Goal: Task Accomplishment & Management: Manage account settings

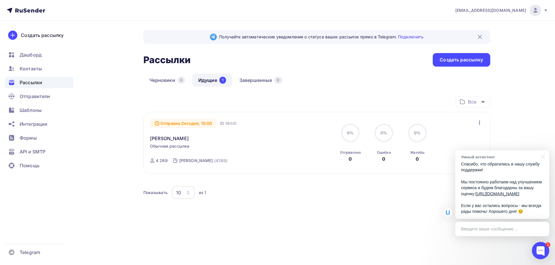
click at [530, 162] on p "Спасибо, что обратились в нашу службу поддержки! Мы постоянно работаем над улуч…" at bounding box center [502, 187] width 82 height 53
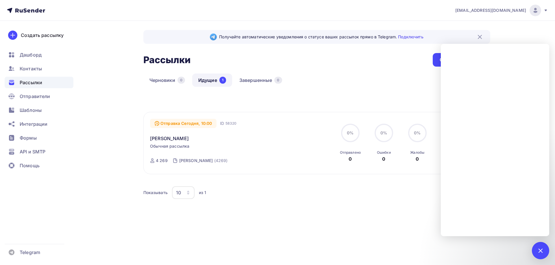
click at [330, 232] on div "Все Все папки Создать новую папку Отправка Сегодня, 10:00 ID 58320 Шайнурова Об…" at bounding box center [316, 165] width 347 height 139
click at [358, 80] on div "Черновики 0 Идущие 1 Завершенные 0" at bounding box center [316, 85] width 347 height 23
click at [543, 249] on div "1" at bounding box center [540, 250] width 17 height 17
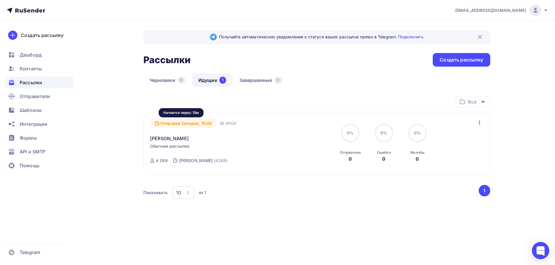
click at [172, 123] on div "Отправка Сегодня, 10:00" at bounding box center [183, 123] width 66 height 9
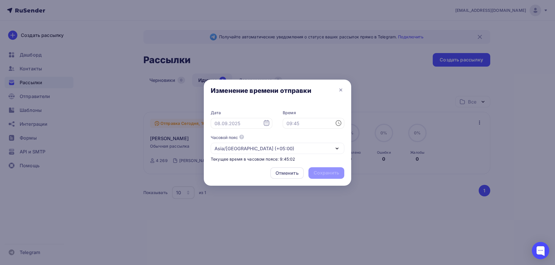
click at [359, 65] on div at bounding box center [277, 132] width 555 height 265
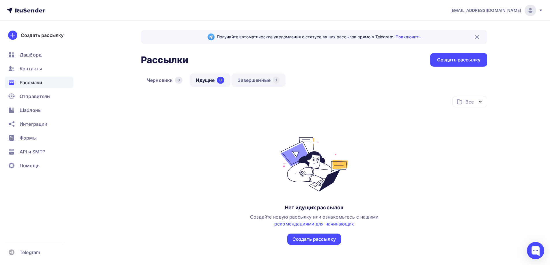
click at [253, 82] on link "Завершенные 1" at bounding box center [259, 80] width 54 height 13
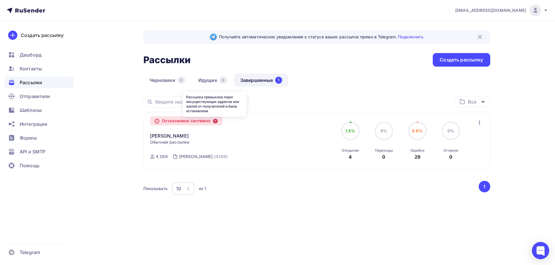
click at [216, 121] on icon at bounding box center [215, 121] width 5 height 5
click at [191, 121] on div "Остановлена системно" at bounding box center [186, 120] width 72 height 9
click at [157, 121] on icon at bounding box center [157, 120] width 0 height 1
click at [217, 122] on icon at bounding box center [215, 121] width 5 height 5
drag, startPoint x: 220, startPoint y: 112, endPoint x: 182, endPoint y: 103, distance: 38.8
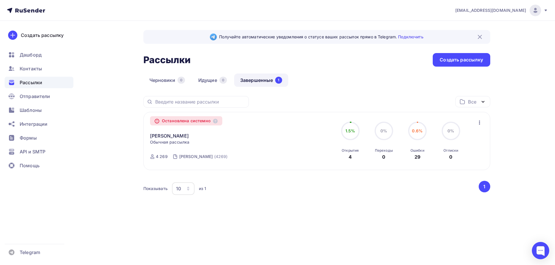
click at [182, 103] on body "n.bazinovskaya@bsrost.ru Аккаунт Тарифы Выйти Создать рассылку Дашборд Контакты…" at bounding box center [277, 132] width 555 height 265
click at [477, 122] on icon "button" at bounding box center [479, 122] width 7 height 7
click at [517, 129] on div "n.bazinovskaya@bsrost.ru Аккаунт Тарифы Выйти Создать рассылку Дашборд Контакты…" at bounding box center [277, 120] width 555 height 240
click at [421, 129] on span "0.6%" at bounding box center [417, 131] width 11 height 5
click at [382, 133] on span "0%" at bounding box center [383, 131] width 7 height 5
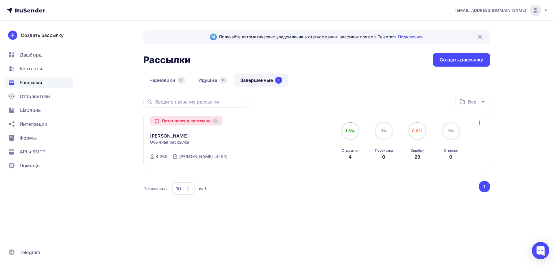
click at [359, 132] on circle at bounding box center [349, 130] width 17 height 17
click at [216, 123] on icon at bounding box center [215, 121] width 5 height 5
click at [476, 120] on icon "button" at bounding box center [479, 122] width 7 height 7
click at [349, 131] on span "1.5%" at bounding box center [350, 131] width 10 height 5
click at [543, 251] on div at bounding box center [540, 250] width 17 height 17
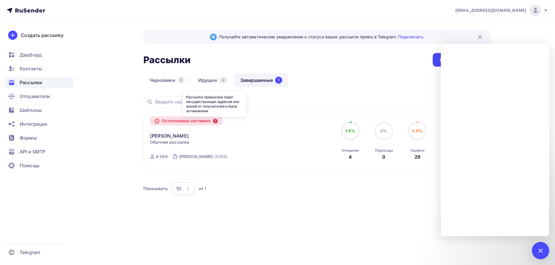
click at [218, 123] on icon at bounding box center [215, 121] width 5 height 5
drag, startPoint x: 216, startPoint y: 114, endPoint x: 185, endPoint y: 97, distance: 34.5
click at [185, 97] on div "Рассылка превысила порог несуществующих адресов или жалоб от получателей и была…" at bounding box center [215, 104] width 64 height 25
copy div "Рассылка превысила порог несуществующих адресов или жалоб от получателей и была…"
drag, startPoint x: 297, startPoint y: 180, endPoint x: 194, endPoint y: 153, distance: 106.7
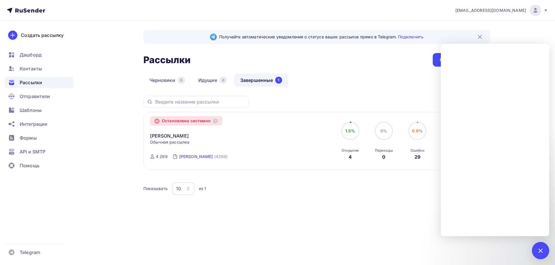
click at [294, 180] on div "Все Все папки Создать новую папку Остановлена системно Шайнурова Копировать в н…" at bounding box center [316, 149] width 347 height 107
click at [158, 157] on div "4 269" at bounding box center [162, 157] width 12 height 6
click at [370, 204] on div "Все Все папки Создать новую папку Остановлена системно Шайнурова Копировать в н…" at bounding box center [316, 156] width 347 height 121
click at [397, 229] on div "Получайте автоматические уведомления о статусе ваших рассылок прямо в Telegram.…" at bounding box center [277, 130] width 473 height 219
click at [542, 248] on div at bounding box center [540, 250] width 17 height 17
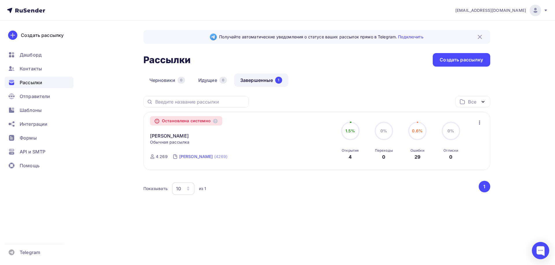
click at [198, 157] on div "Шайнурова" at bounding box center [196, 157] width 34 height 6
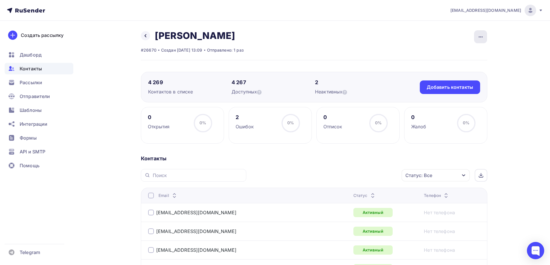
click at [484, 39] on div "button" at bounding box center [480, 36] width 13 height 13
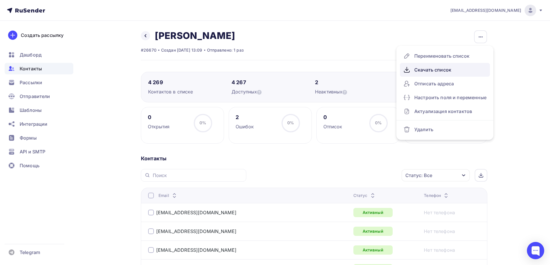
click at [450, 66] on div "Скачать список" at bounding box center [445, 69] width 83 height 9
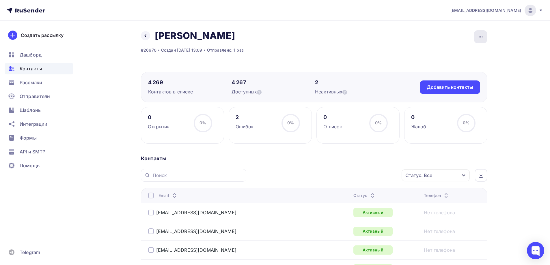
click at [481, 33] on div "button" at bounding box center [480, 36] width 13 height 13
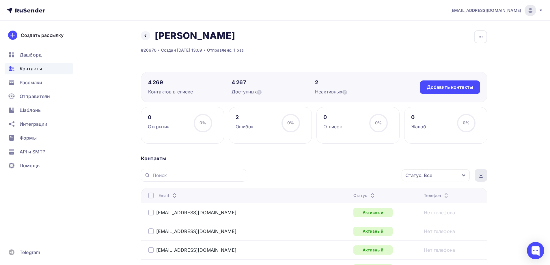
click at [484, 177] on div at bounding box center [481, 175] width 13 height 13
click at [484, 38] on div "button" at bounding box center [480, 36] width 13 height 13
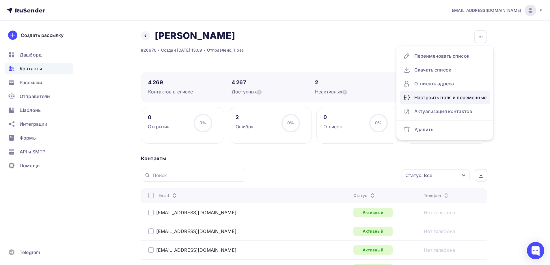
click at [446, 96] on div "Настроить поля и переменные" at bounding box center [445, 97] width 83 height 9
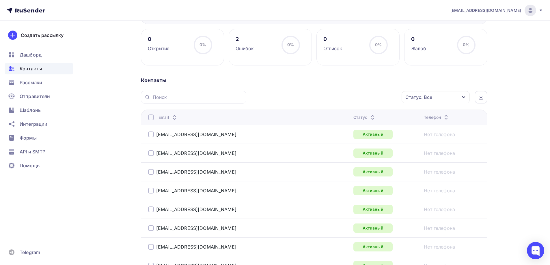
scroll to position [87, 0]
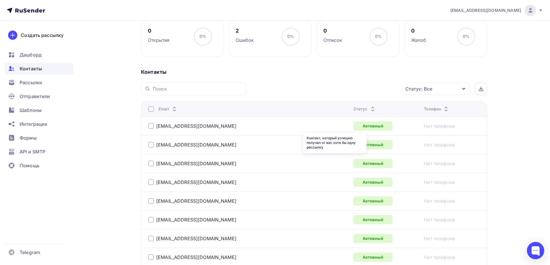
click at [351, 115] on th "Статус" at bounding box center [386, 108] width 71 height 15
click at [354, 112] on div "Статус" at bounding box center [365, 109] width 23 height 6
click at [451, 91] on div "Статус: Все" at bounding box center [436, 89] width 68 height 12
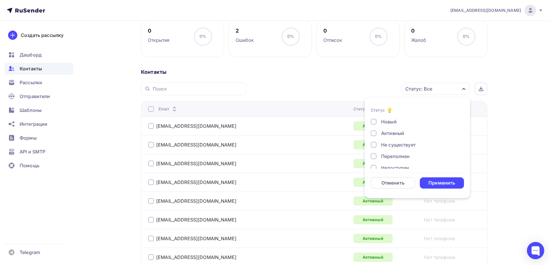
click at [257, 73] on div "Контакты" at bounding box center [314, 72] width 347 height 7
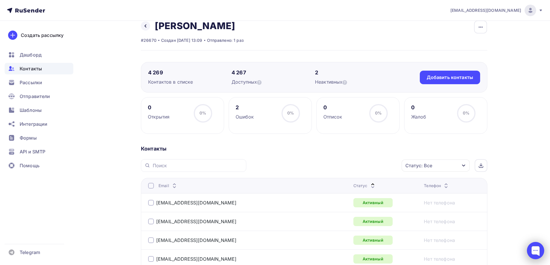
scroll to position [29, 0]
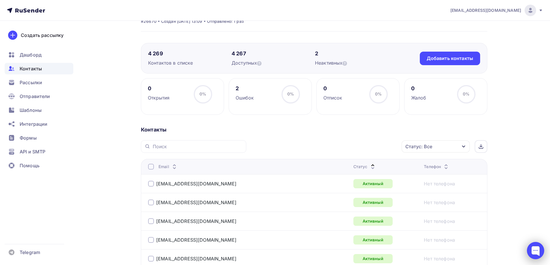
click at [534, 252] on div at bounding box center [535, 250] width 17 height 17
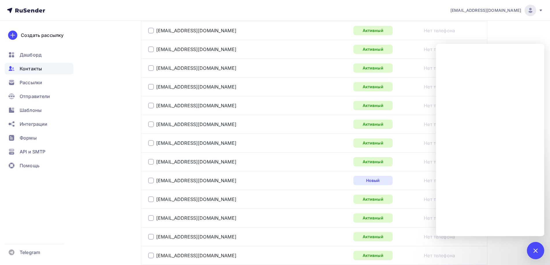
scroll to position [202, 0]
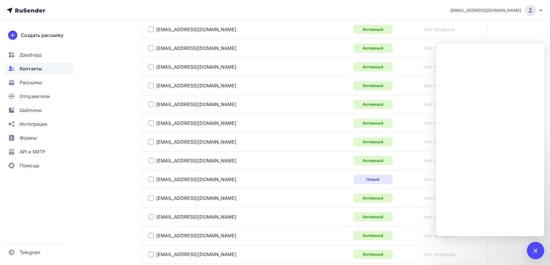
click at [485, 17] on nav "n.bazinovskaya@bsrost.ru Аккаунт Тарифы Выйти Создать рассылку Дашборд Контакты…" at bounding box center [275, 10] width 550 height 21
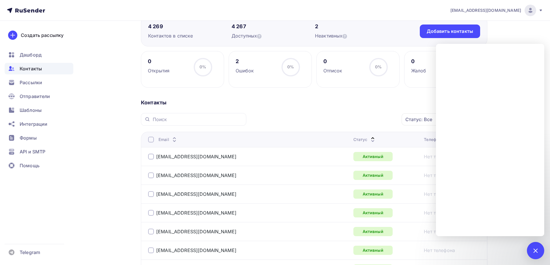
scroll to position [0, 0]
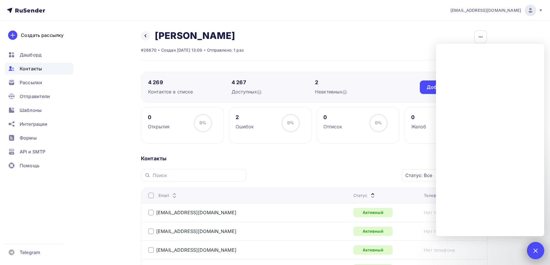
click at [537, 248] on div at bounding box center [535, 250] width 17 height 17
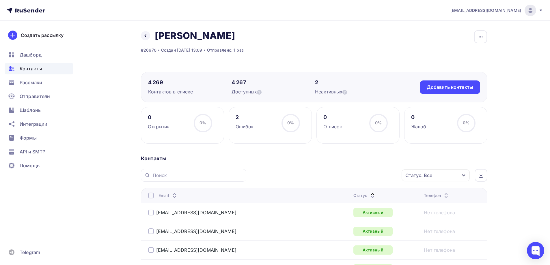
click at [481, 38] on div "button" at bounding box center [480, 36] width 13 height 13
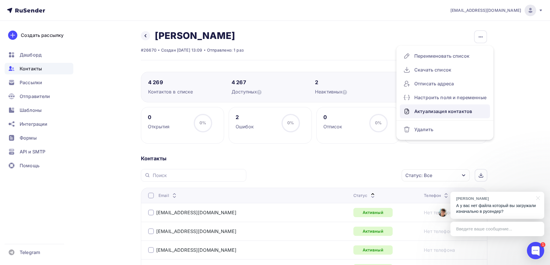
click at [464, 113] on div "Актуализация контактов" at bounding box center [445, 111] width 83 height 9
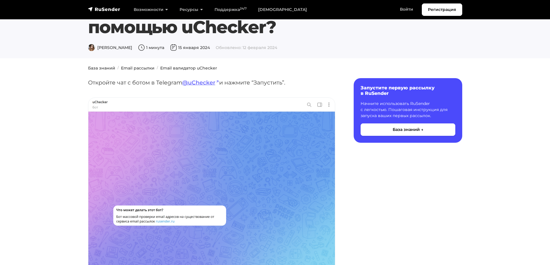
scroll to position [29, 0]
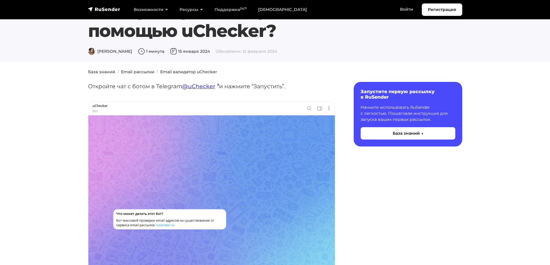
click at [204, 87] on link "@uChecker" at bounding box center [200, 86] width 37 height 7
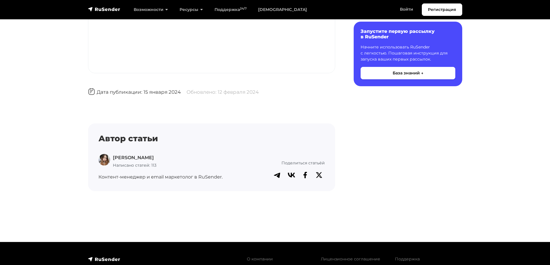
scroll to position [1615, 0]
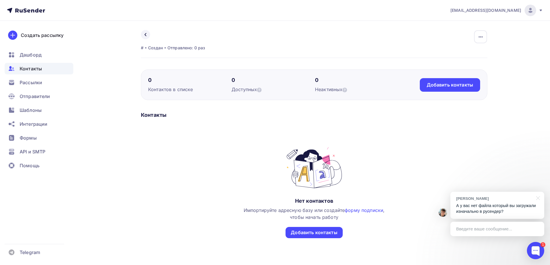
click at [41, 66] on span "Контакты" at bounding box center [31, 68] width 22 height 7
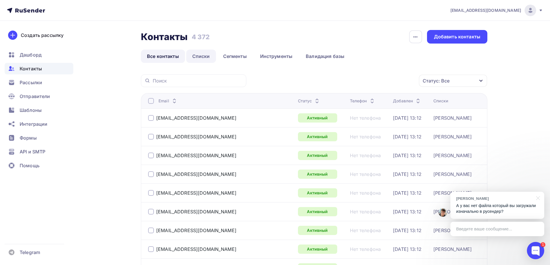
click at [212, 53] on link "Списки" at bounding box center [201, 56] width 30 height 13
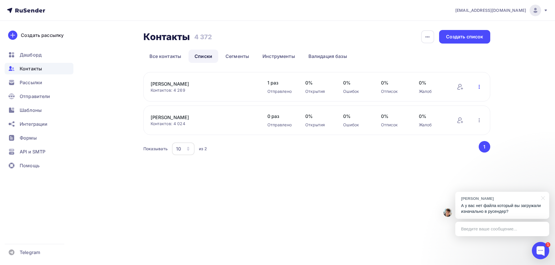
click at [478, 86] on icon "button" at bounding box center [478, 87] width 1 height 4
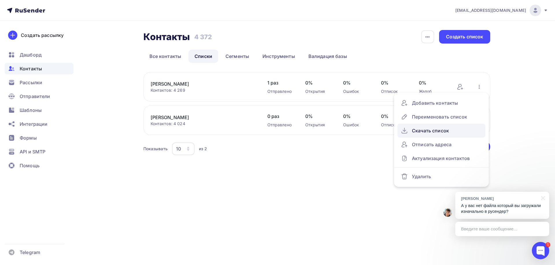
click at [446, 131] on div "Скачать список" at bounding box center [441, 130] width 81 height 9
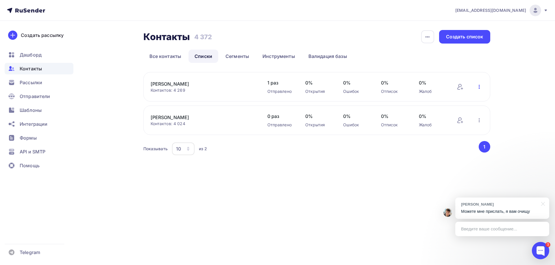
click at [476, 88] on icon "button" at bounding box center [479, 86] width 7 height 7
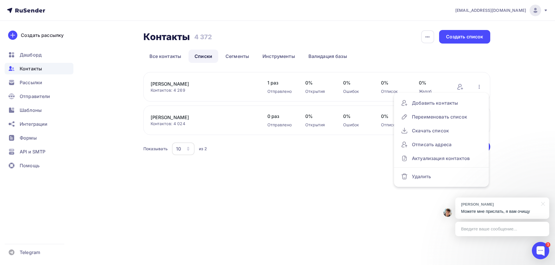
click at [166, 83] on link "Шайнурова" at bounding box center [200, 84] width 98 height 7
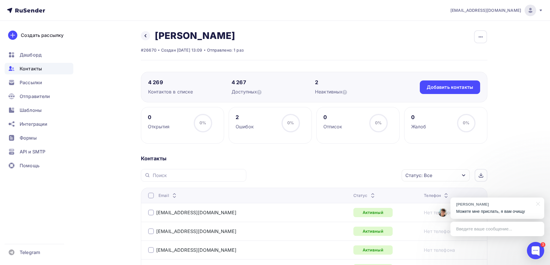
click at [496, 213] on p "Можете мне прислать, я вам очищу" at bounding box center [497, 212] width 82 height 6
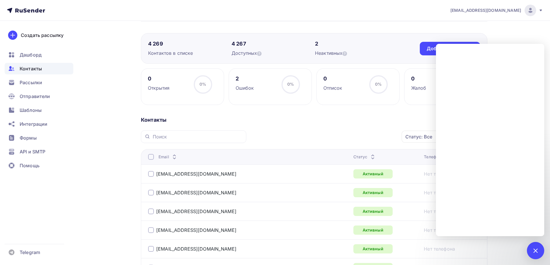
scroll to position [29, 0]
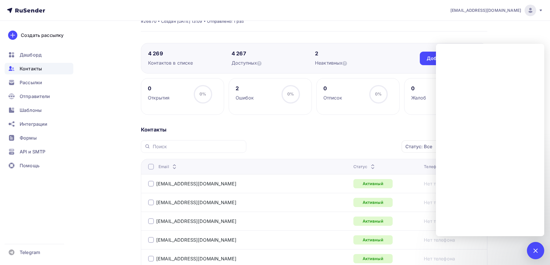
click at [535, 250] on div at bounding box center [536, 251] width 8 height 8
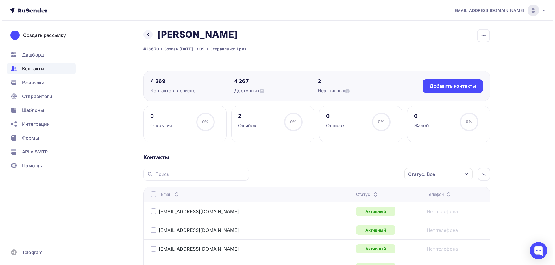
scroll to position [0, 0]
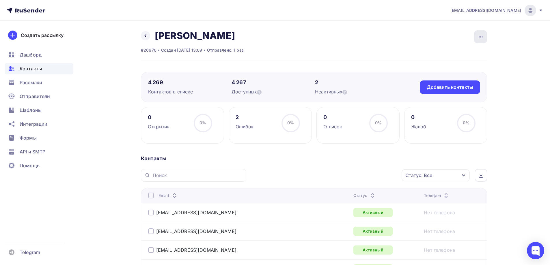
click at [482, 42] on div "button" at bounding box center [480, 36] width 13 height 13
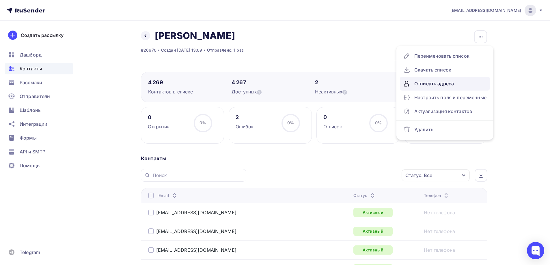
click at [438, 84] on div "Отписать адреса" at bounding box center [445, 83] width 83 height 9
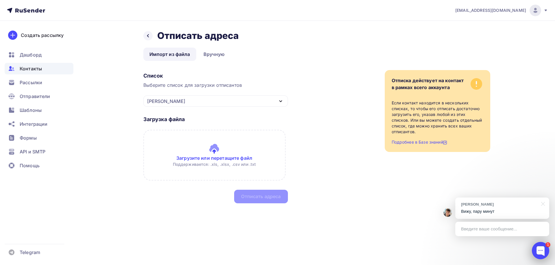
click at [539, 249] on div at bounding box center [540, 250] width 17 height 17
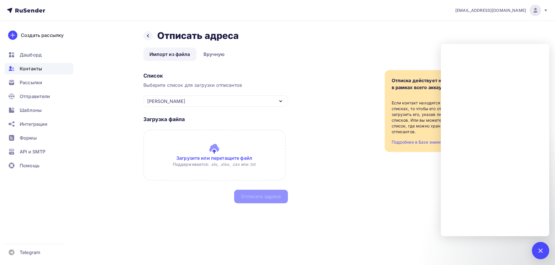
click at [303, 68] on div "Назад Отписать адреса Отписать адреса Импорт из файла Вручную Импорт из файла В…" at bounding box center [316, 117] width 347 height 174
click at [301, 75] on div "Список Выберите список для загрузки отписантов Шайнурова Шайнурова Иосифа Добав…" at bounding box center [316, 136] width 347 height 133
click at [376, 32] on div "Назад Отписать адреса Отписать адреса" at bounding box center [316, 36] width 347 height 12
click at [536, 251] on div "1" at bounding box center [540, 250] width 17 height 17
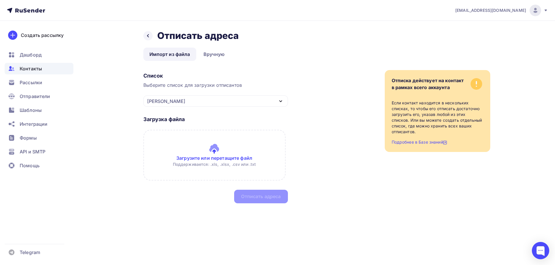
click at [27, 68] on span "Контакты" at bounding box center [31, 68] width 22 height 7
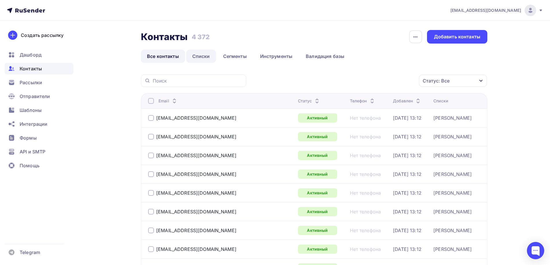
click at [209, 57] on link "Списки" at bounding box center [201, 56] width 30 height 13
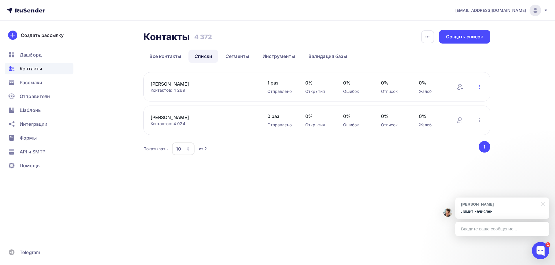
click at [478, 86] on icon "button" at bounding box center [479, 86] width 7 height 7
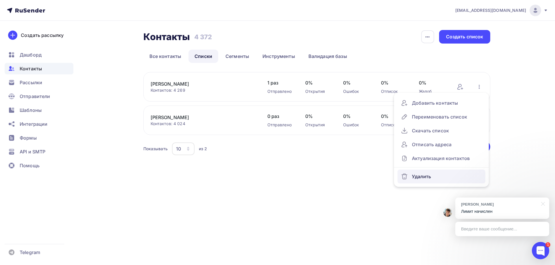
click at [421, 175] on div "Удалить" at bounding box center [441, 176] width 81 height 9
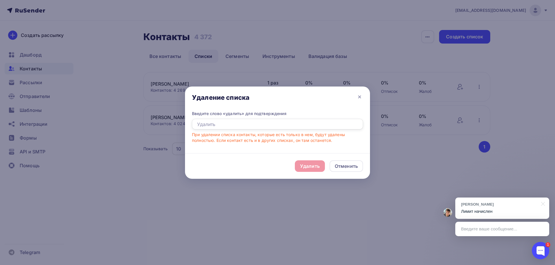
click at [297, 122] on input "text" at bounding box center [277, 124] width 171 height 11
type input "Удалить"
click at [309, 163] on div "Удалить" at bounding box center [310, 166] width 20 height 7
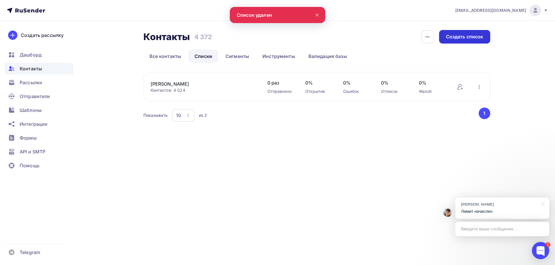
click at [465, 37] on div "Создать список" at bounding box center [464, 37] width 37 height 7
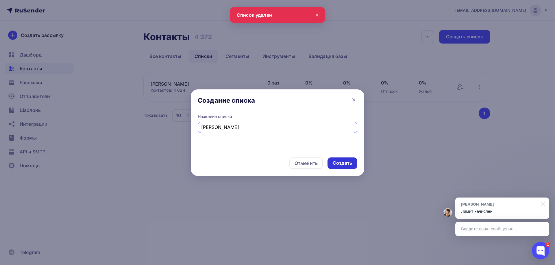
type input "[PERSON_NAME]"
click at [339, 165] on div "Создать" at bounding box center [342, 163] width 19 height 7
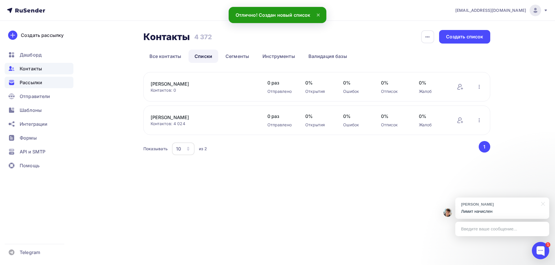
click at [31, 79] on div "Рассылки" at bounding box center [39, 83] width 69 height 12
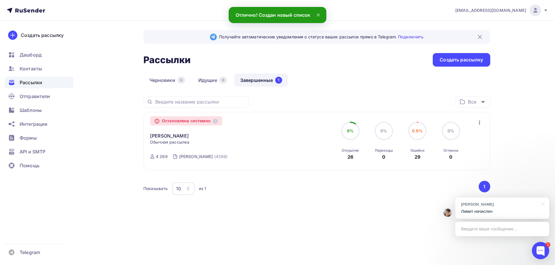
click at [479, 122] on icon "button" at bounding box center [479, 122] width 7 height 7
click at [463, 136] on div "Копировать в новую" at bounding box center [452, 137] width 59 height 7
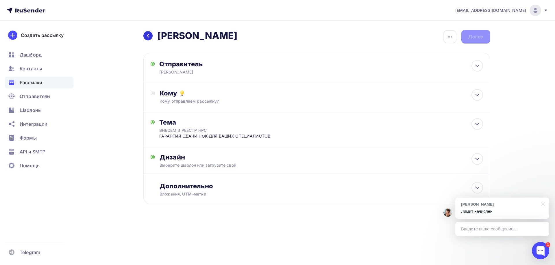
click at [152, 36] on div at bounding box center [147, 35] width 9 height 9
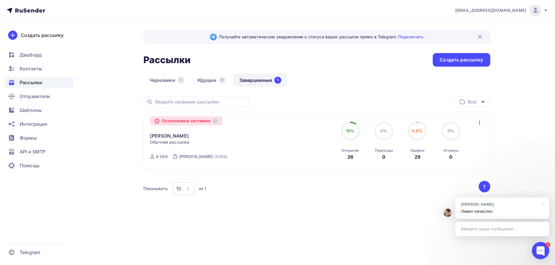
click at [489, 233] on div "Введите ваше сообщение..." at bounding box center [502, 229] width 94 height 14
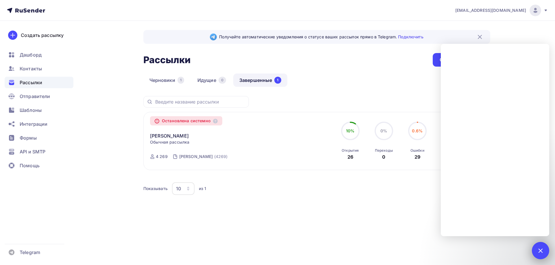
click at [540, 247] on div at bounding box center [540, 251] width 8 height 8
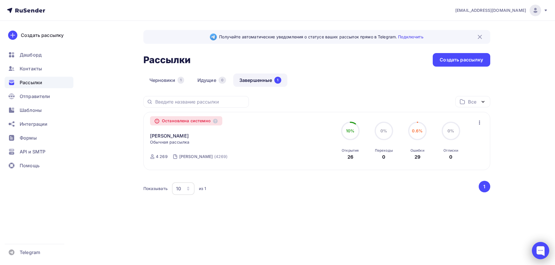
click at [535, 250] on div at bounding box center [540, 250] width 17 height 17
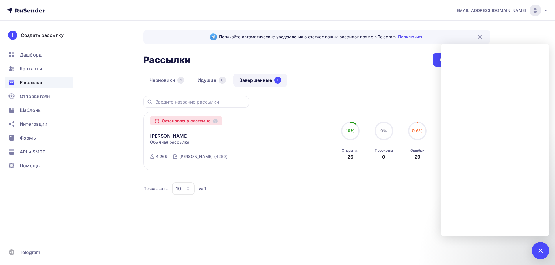
click at [331, 238] on div "Получайте автоматические уведомления о статусе ваших рассылок прямо в Telegram.…" at bounding box center [277, 130] width 473 height 219
click at [35, 72] on span "Контакты" at bounding box center [31, 68] width 22 height 7
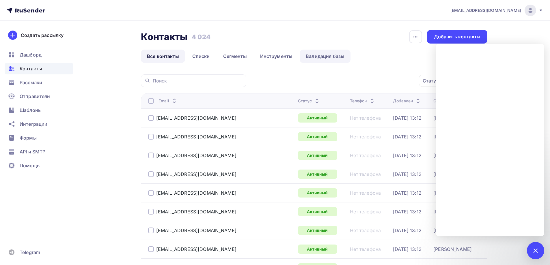
click at [341, 58] on link "Валидация базы" at bounding box center [325, 56] width 51 height 13
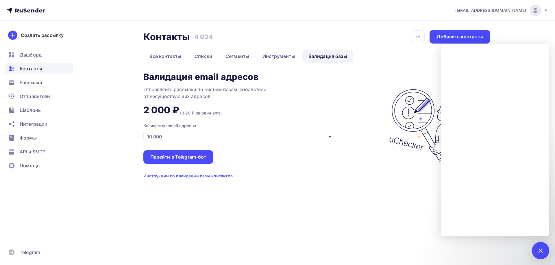
click at [397, 64] on div "Контакты Контакты 4 024 4 024 История импорта Добавить контакты Все контакты Сп…" at bounding box center [316, 104] width 347 height 149
drag, startPoint x: 214, startPoint y: 52, endPoint x: 218, endPoint y: 53, distance: 3.8
click at [213, 53] on link "Списки" at bounding box center [203, 56] width 30 height 13
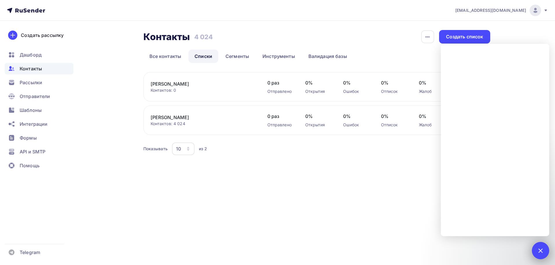
drag, startPoint x: 538, startPoint y: 255, endPoint x: 534, endPoint y: 243, distance: 12.2
click at [538, 254] on div "1" at bounding box center [540, 250] width 17 height 17
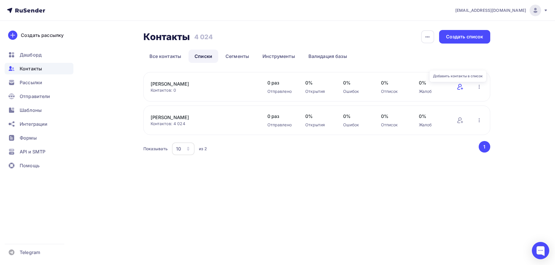
click at [460, 87] on icon at bounding box center [459, 87] width 4 height 6
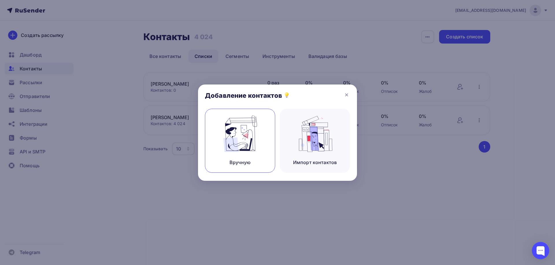
click at [250, 138] on img at bounding box center [240, 134] width 39 height 36
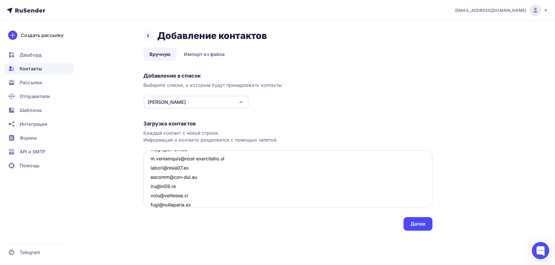
scroll to position [29835, 0]
type textarea "atlant.tver@yandex.ru vorobjovivan@yandex.ru sp1onego@gmail.com dmitrylahta@yan…"
click at [412, 224] on div "Далее" at bounding box center [417, 224] width 15 height 7
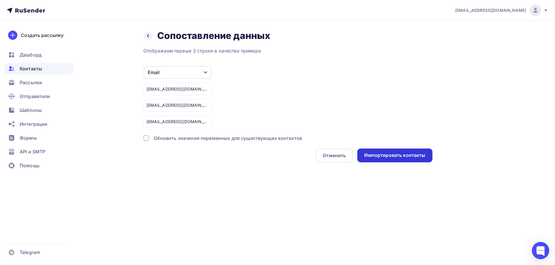
click at [398, 156] on div "Импортировать контакты" at bounding box center [394, 155] width 61 height 7
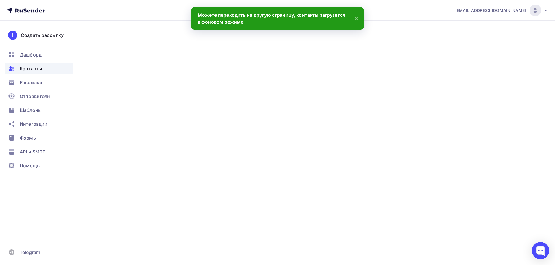
scroll to position [29835, 0]
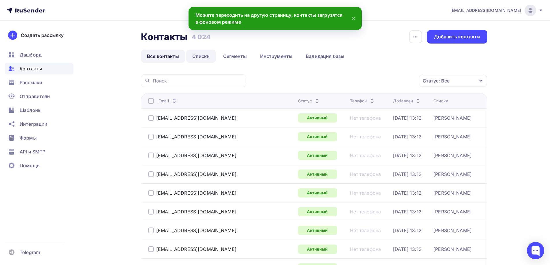
click at [202, 54] on link "Списки" at bounding box center [201, 56] width 30 height 13
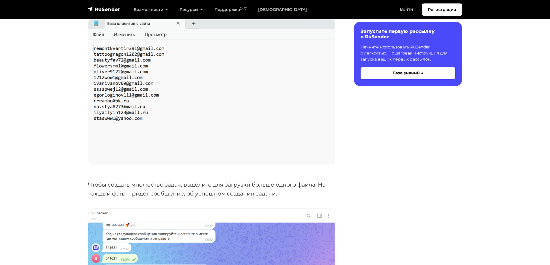
scroll to position [1211, 0]
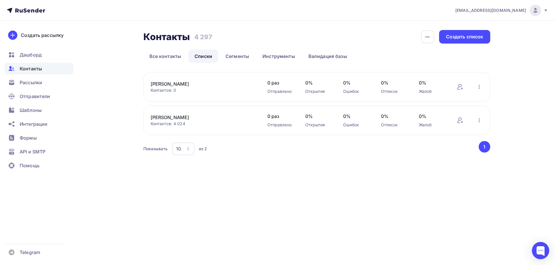
click at [153, 89] on div "Контактов: 0" at bounding box center [203, 91] width 105 height 6
click at [163, 84] on link "[PERSON_NAME]" at bounding box center [200, 84] width 98 height 7
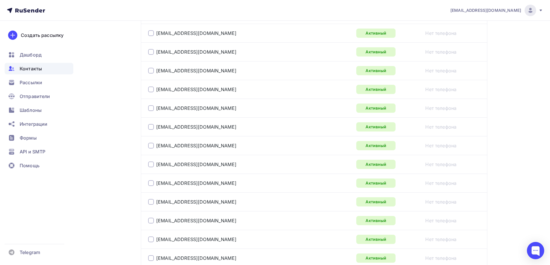
scroll to position [936, 0]
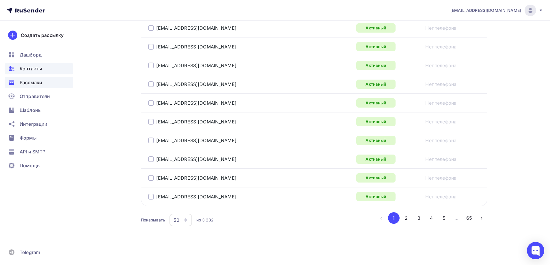
click at [39, 85] on span "Рассылки" at bounding box center [31, 82] width 23 height 7
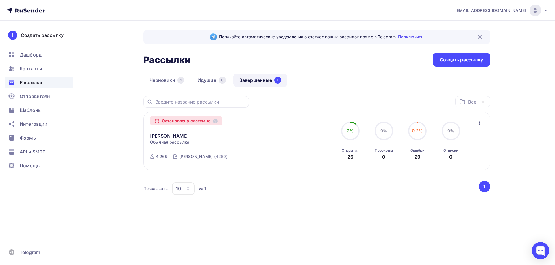
click at [474, 126] on div "Остановлена системно Шайнурова Копировать в новую Обычная рассылка Завершена Се…" at bounding box center [316, 141] width 333 height 45
click at [479, 123] on icon "button" at bounding box center [479, 122] width 7 height 7
click at [460, 140] on div "Копировать в новую" at bounding box center [452, 137] width 59 height 7
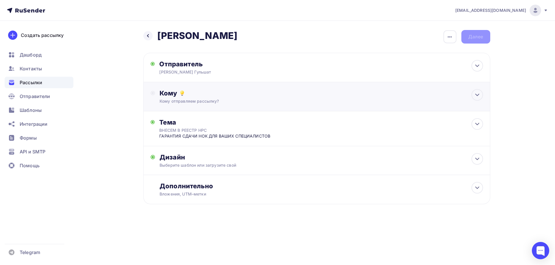
click at [265, 101] on div "Кому отправляем рассылку?" at bounding box center [304, 102] width 291 height 6
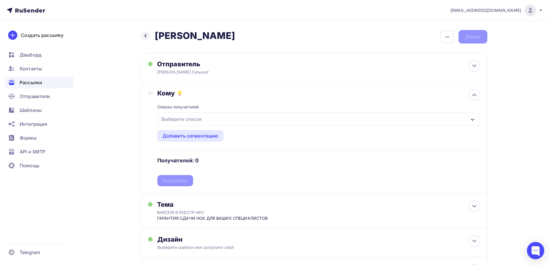
click at [200, 121] on div "Выберите список" at bounding box center [181, 119] width 45 height 10
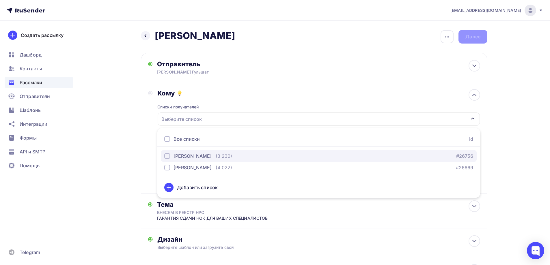
click at [191, 157] on div "[PERSON_NAME]" at bounding box center [193, 156] width 38 height 7
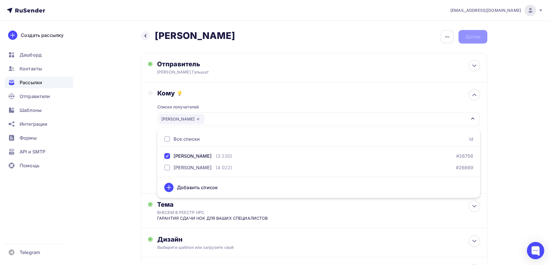
click at [513, 112] on div "n.bazinovskaya@bsrost.ru Аккаунт Тарифы Выйти Создать рассылку Дашборд Контакты…" at bounding box center [275, 162] width 550 height 324
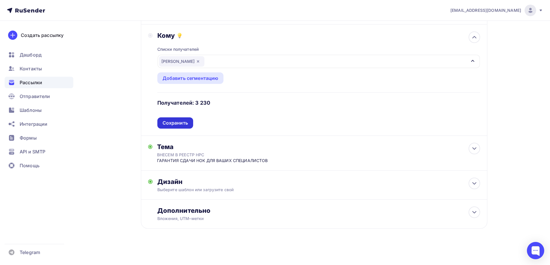
click at [175, 122] on div "Сохранить" at bounding box center [175, 123] width 25 height 7
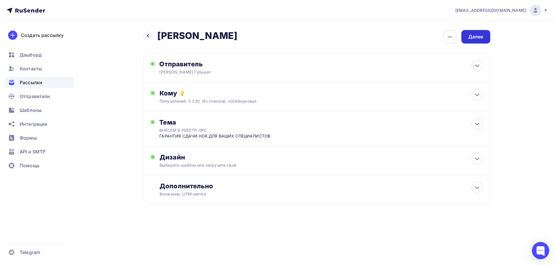
click at [475, 40] on div "Далее" at bounding box center [475, 37] width 29 height 14
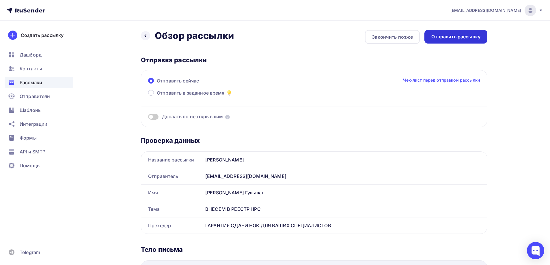
click at [463, 40] on div "Отправить рассылку" at bounding box center [456, 37] width 49 height 7
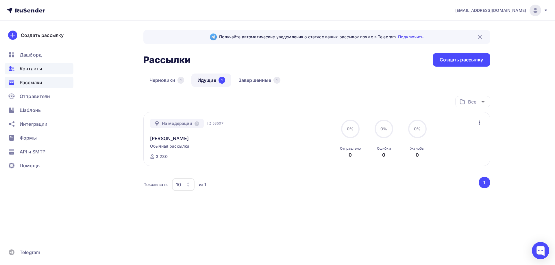
click at [26, 67] on span "Контакты" at bounding box center [31, 68] width 22 height 7
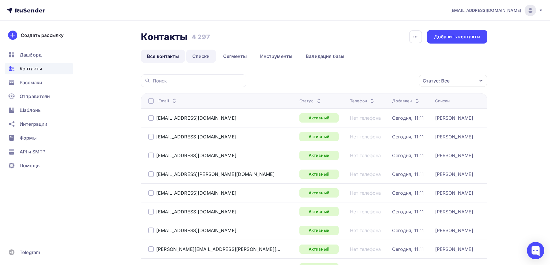
click at [198, 58] on link "Списки" at bounding box center [201, 56] width 30 height 13
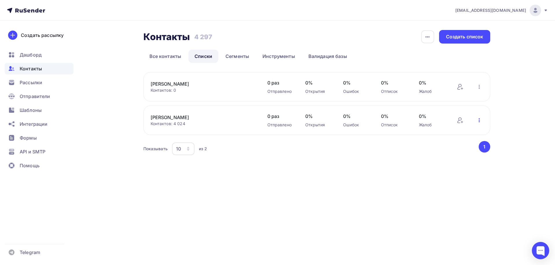
click at [478, 118] on icon "button" at bounding box center [479, 120] width 7 height 7
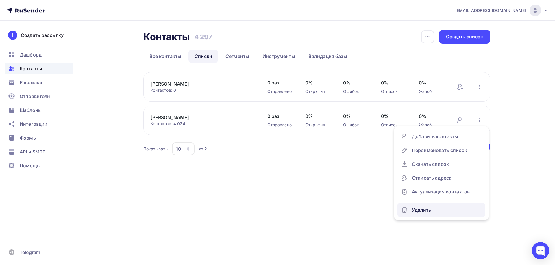
click at [429, 212] on div "Удалить" at bounding box center [441, 210] width 81 height 9
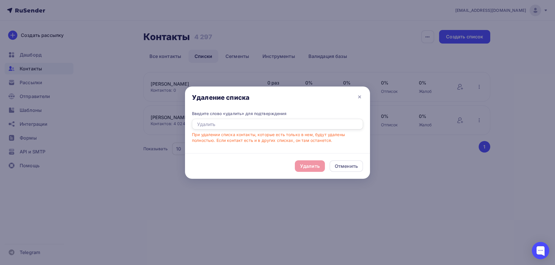
click at [281, 127] on input "text" at bounding box center [277, 124] width 171 height 11
type input "Удалить"
click at [310, 168] on div "Удалить" at bounding box center [310, 166] width 20 height 7
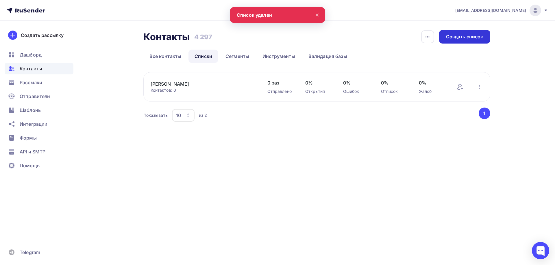
click at [459, 36] on div "Создать список" at bounding box center [464, 37] width 37 height 7
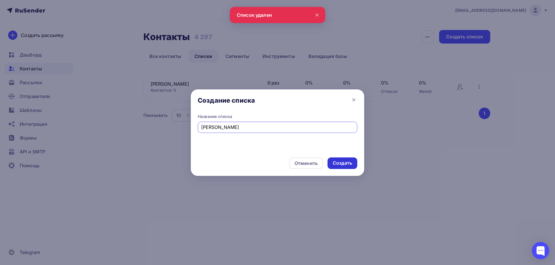
type input "Иосифа"
click at [335, 164] on div "Создать" at bounding box center [342, 163] width 19 height 7
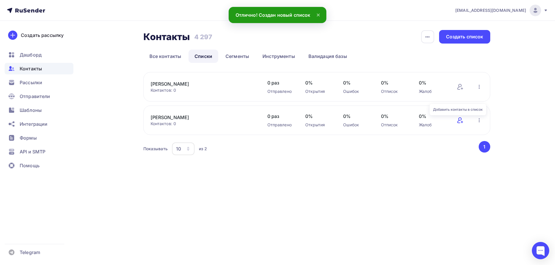
click at [462, 119] on icon at bounding box center [459, 120] width 7 height 7
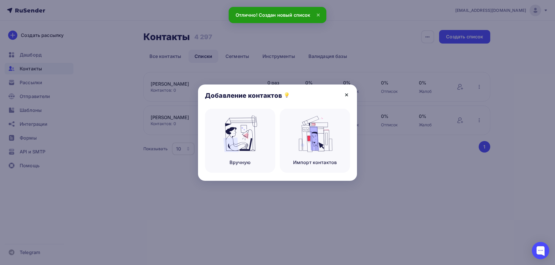
click at [347, 94] on icon at bounding box center [346, 95] width 7 height 7
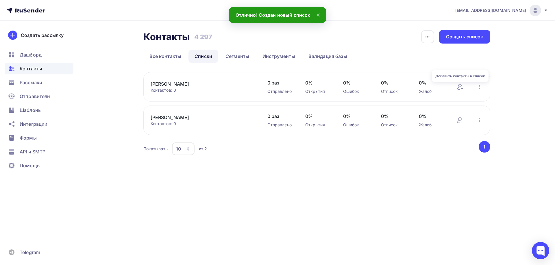
click at [456, 87] on div "Иосифа Контактов: 0 Добавить контакты Переименовать список Скачать список Отпис…" at bounding box center [316, 86] width 347 height 29
click at [459, 88] on icon at bounding box center [459, 86] width 7 height 7
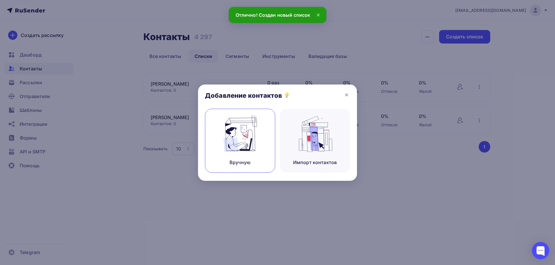
click at [251, 134] on img at bounding box center [240, 134] width 39 height 36
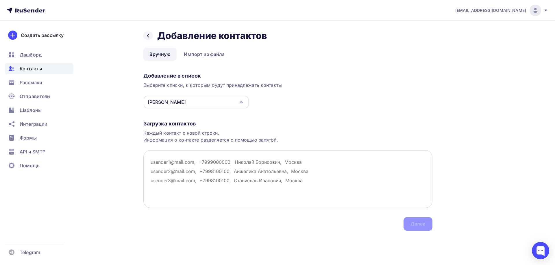
click at [189, 166] on textarea at bounding box center [287, 180] width 289 height 58
click at [227, 166] on textarea at bounding box center [287, 180] width 289 height 58
paste textarea "atlant.tver@yandex.ru vorobjovivan@yandex.ru sp1onego@gmail.com dmitrylahta@yan…"
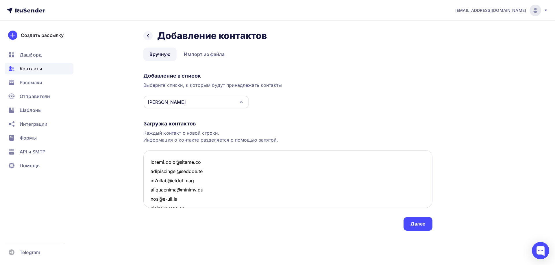
scroll to position [29826, 0]
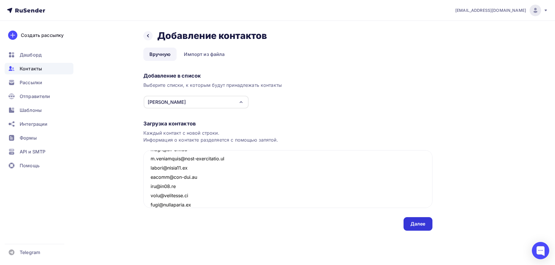
type textarea "atlant.tver@yandex.ru vorobjovivan@yandex.ru sp1onego@gmail.com dmitrylahta@yan…"
click at [408, 222] on div "Далее" at bounding box center [417, 225] width 29 height 14
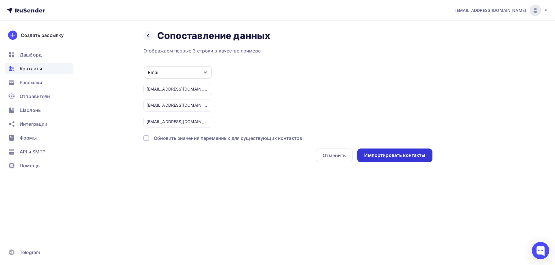
click at [402, 158] on div "Импортировать контакты" at bounding box center [394, 155] width 61 height 7
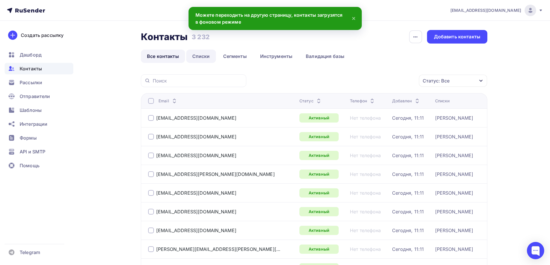
click at [207, 55] on link "Списки" at bounding box center [201, 56] width 30 height 13
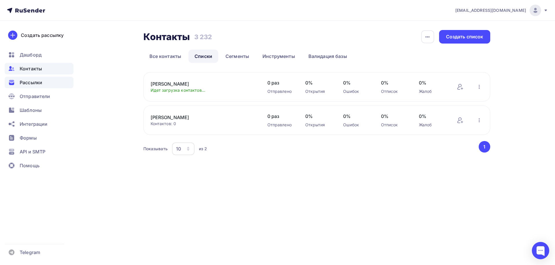
click at [35, 81] on span "Рассылки" at bounding box center [31, 82] width 23 height 7
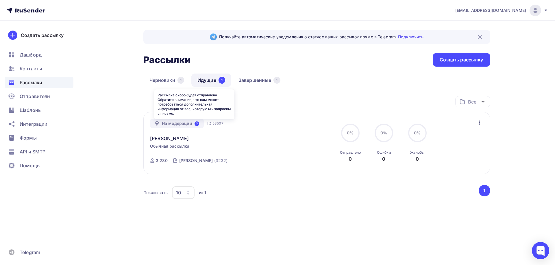
click at [196, 122] on icon at bounding box center [196, 124] width 5 height 5
